Goal: Information Seeking & Learning: Learn about a topic

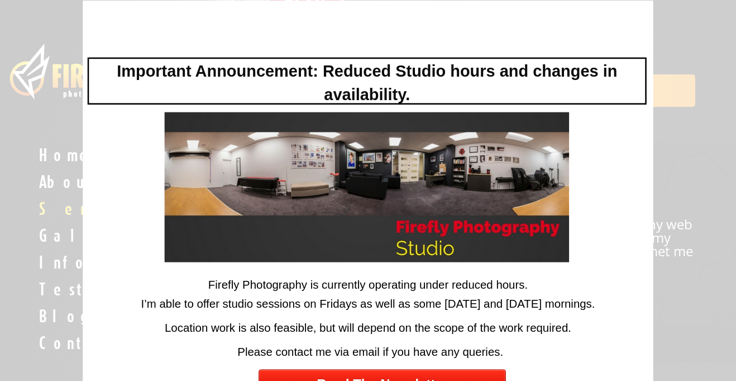
scroll to position [254, 0]
click at [487, 370] on link "Read The Newsletter" at bounding box center [383, 384] width 248 height 31
click at [689, 75] on div at bounding box center [368, 190] width 736 height 381
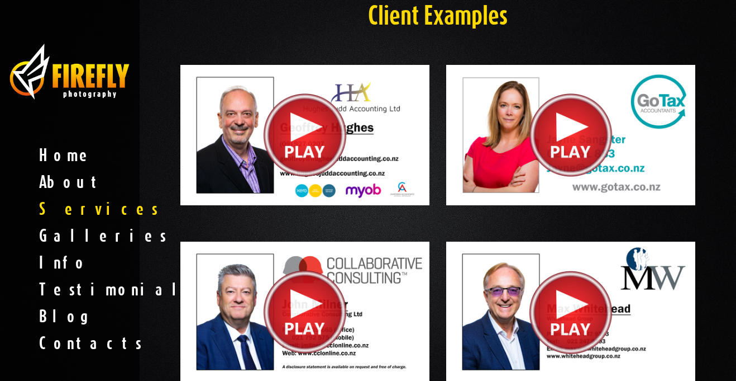
scroll to position [1371, 0]
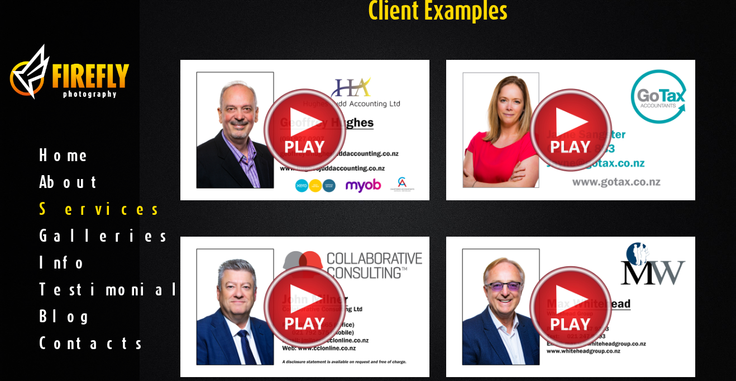
click at [584, 110] on div at bounding box center [570, 130] width 249 height 140
